Goal: Task Accomplishment & Management: Manage account settings

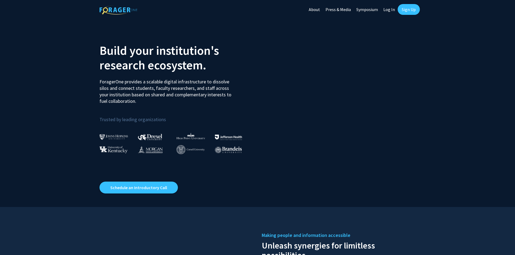
click at [391, 8] on link "Log In" at bounding box center [389, 9] width 17 height 19
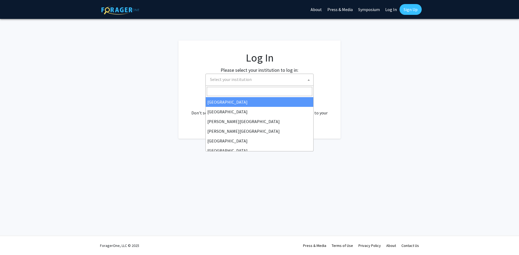
click at [272, 77] on span "Select your institution" at bounding box center [260, 79] width 105 height 11
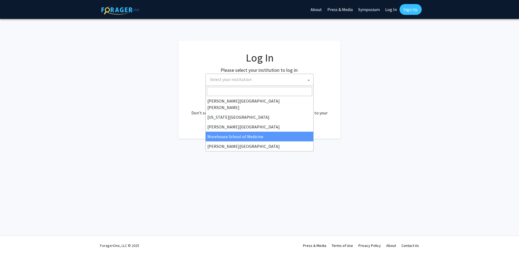
scroll to position [189, 0]
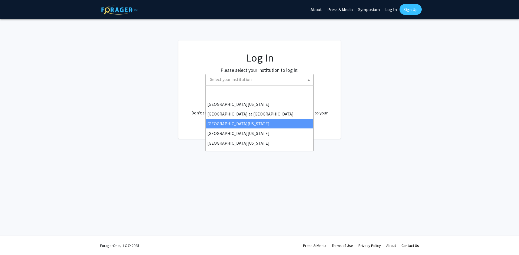
select select "13"
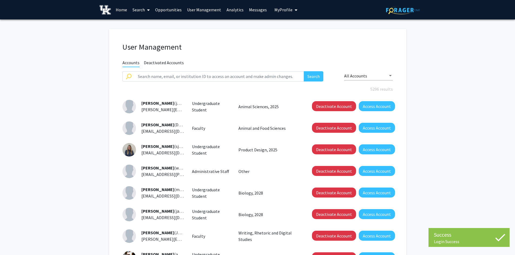
click at [124, 9] on link "Home" at bounding box center [121, 9] width 17 height 19
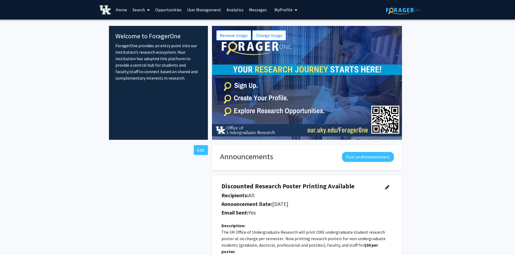
click at [287, 9] on span "My Profile" at bounding box center [283, 9] width 18 height 5
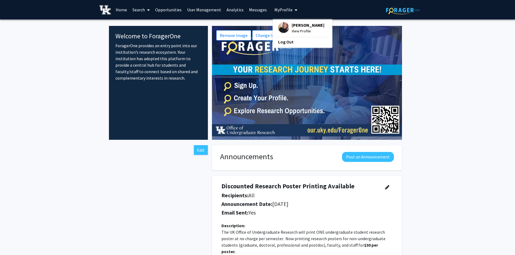
click at [200, 10] on link "User Management" at bounding box center [203, 9] width 39 height 19
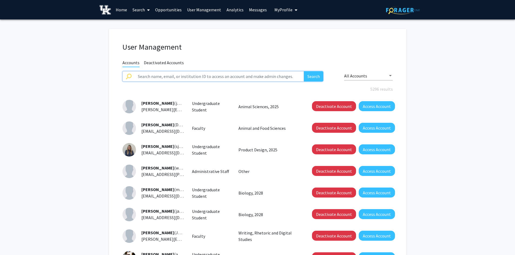
click at [165, 73] on input "text" at bounding box center [220, 76] width 170 height 10
click at [304, 71] on button "Search" at bounding box center [313, 76] width 19 height 10
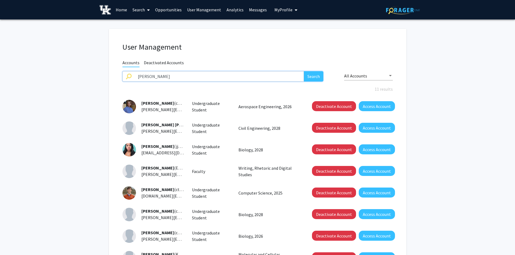
click at [165, 74] on input "connor" at bounding box center [220, 76] width 170 height 10
type input "connor stuart"
click at [304, 71] on button "Search" at bounding box center [313, 76] width 19 height 10
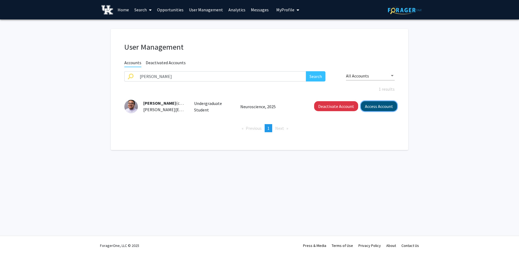
click at [380, 104] on button "Access Account" at bounding box center [379, 106] width 36 height 10
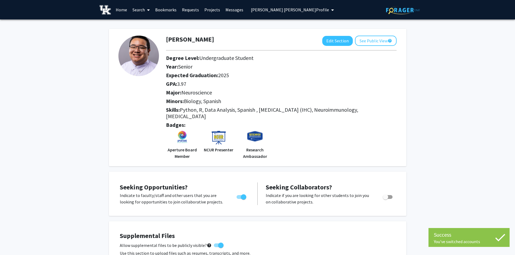
click at [115, 10] on link "Home" at bounding box center [121, 9] width 17 height 19
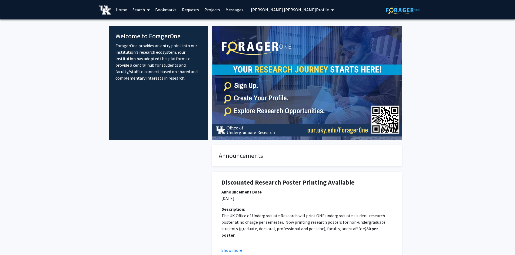
click at [120, 12] on link "Home" at bounding box center [121, 9] width 17 height 19
click at [146, 7] on span at bounding box center [147, 10] width 5 height 19
click at [147, 23] on span "Faculty/Staff" at bounding box center [150, 24] width 40 height 11
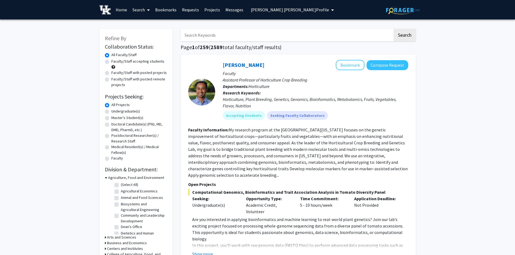
click at [271, 9] on span "Connor Stuart's Profile" at bounding box center [290, 9] width 78 height 5
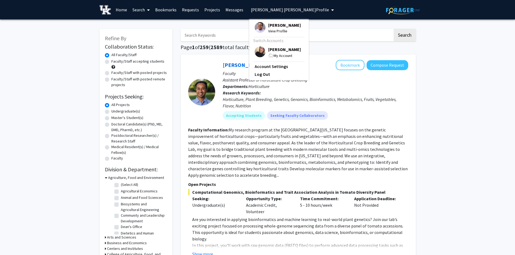
click at [276, 26] on span "Connor Stuart" at bounding box center [284, 25] width 33 height 6
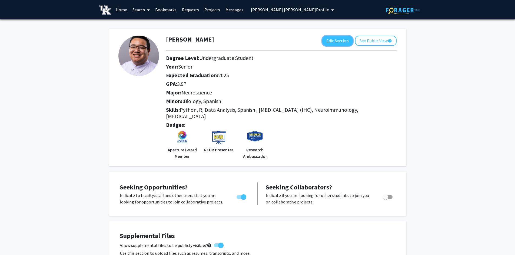
drag, startPoint x: 338, startPoint y: 39, endPoint x: 348, endPoint y: 62, distance: 25.2
click at [348, 62] on div "Connor Stuart Edit Section See Public View help Degree Level: Undergraduate Stu…" at bounding box center [281, 98] width 239 height 124
click at [378, 39] on button "See Public View help" at bounding box center [376, 41] width 42 height 10
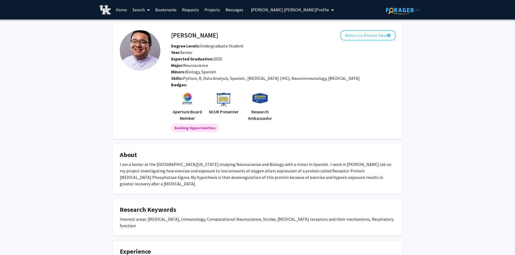
click at [145, 11] on span at bounding box center [147, 10] width 5 height 19
click at [145, 27] on span "Faculty/Staff" at bounding box center [150, 24] width 40 height 11
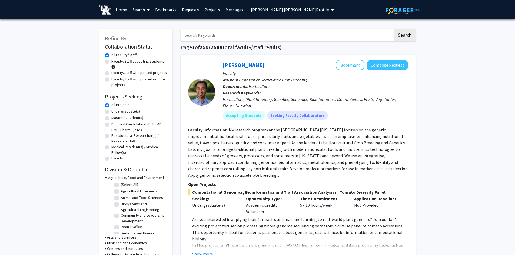
click at [210, 31] on input "Search Keywords" at bounding box center [287, 35] width 212 height 12
click at [331, 45] on h1 "Page 1 of 259 ( 2589 total faculty/staff results)" at bounding box center [298, 47] width 235 height 6
click at [222, 36] on input "Search Keywords" at bounding box center [287, 35] width 212 height 12
type input "biology"
click at [394, 29] on button "Search" at bounding box center [405, 35] width 22 height 12
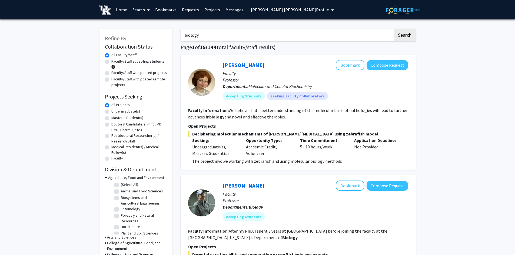
drag, startPoint x: 208, startPoint y: 33, endPoint x: 202, endPoint y: 33, distance: 5.4
click at [202, 33] on input "biology" at bounding box center [287, 35] width 212 height 12
drag, startPoint x: 200, startPoint y: 34, endPoint x: 183, endPoint y: 30, distance: 17.8
click at [183, 30] on input "biology" at bounding box center [287, 35] width 212 height 12
click at [351, 63] on button "Bookmark" at bounding box center [350, 65] width 29 height 10
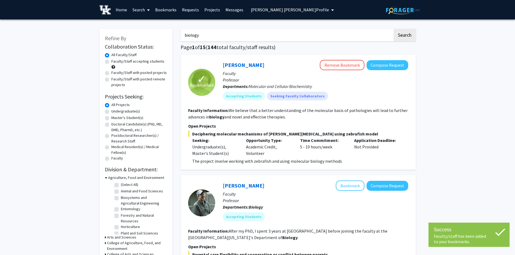
click at [167, 9] on link "Bookmarks" at bounding box center [165, 9] width 27 height 19
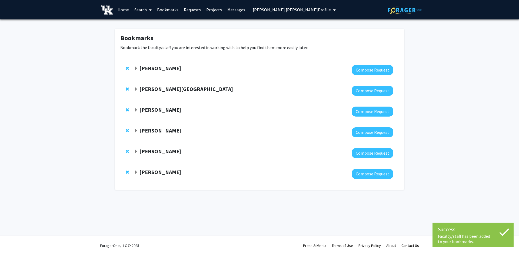
click at [196, 8] on link "Requests" at bounding box center [192, 9] width 22 height 19
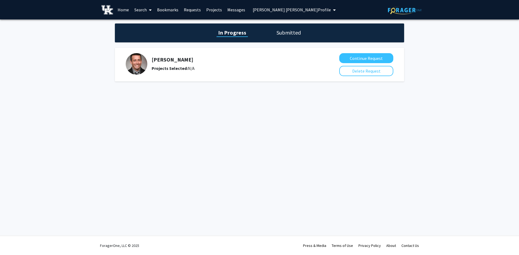
click at [174, 9] on link "Bookmarks" at bounding box center [167, 9] width 27 height 19
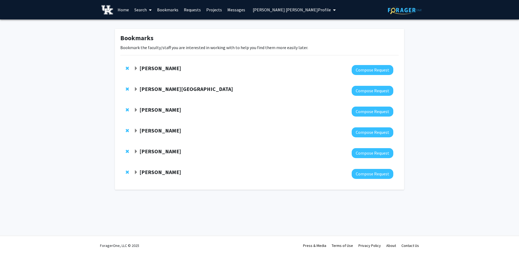
click at [188, 9] on link "Requests" at bounding box center [192, 9] width 22 height 19
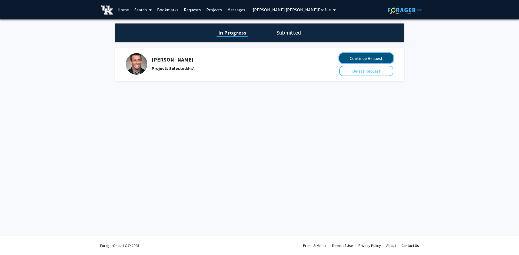
click at [375, 59] on button "Continue Request" at bounding box center [366, 58] width 54 height 10
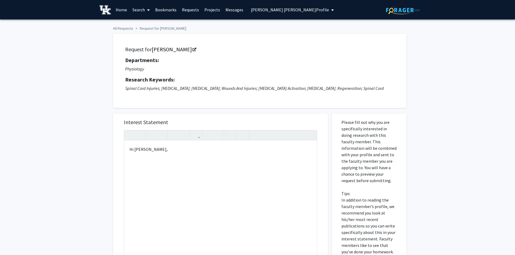
click at [183, 8] on link "Requests" at bounding box center [190, 9] width 22 height 19
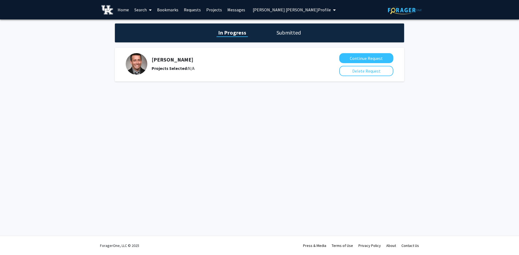
click at [333, 8] on icon "My profile dropdown to access profile and logout" at bounding box center [334, 10] width 3 height 4
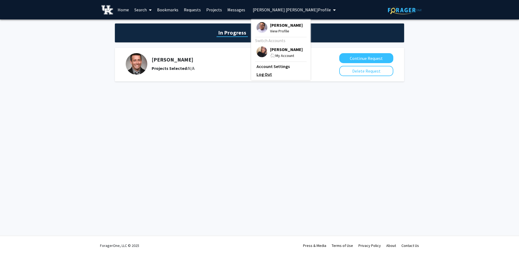
click at [270, 78] on link "Log Out" at bounding box center [281, 74] width 49 height 6
